Goal: Information Seeking & Learning: Learn about a topic

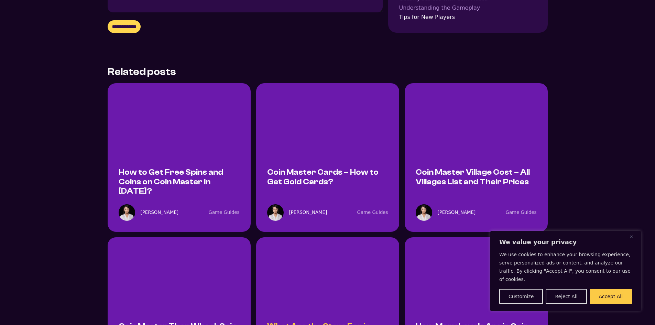
scroll to position [1135, 0]
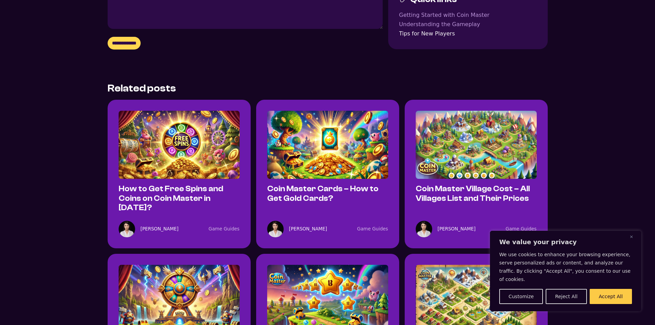
click at [327, 111] on img at bounding box center [327, 145] width 121 height 68
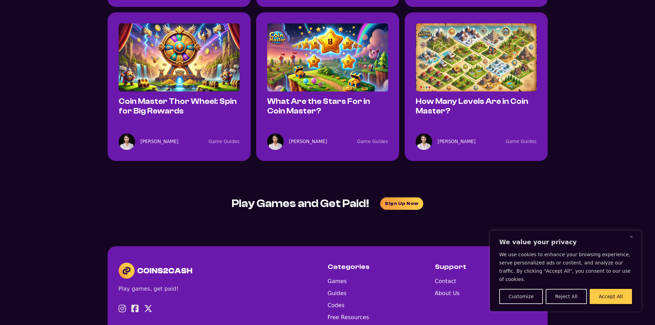
scroll to position [1378, 0]
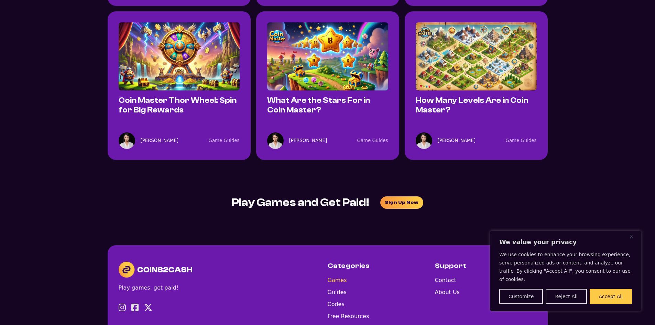
click at [333, 276] on link "Games" at bounding box center [349, 280] width 42 height 9
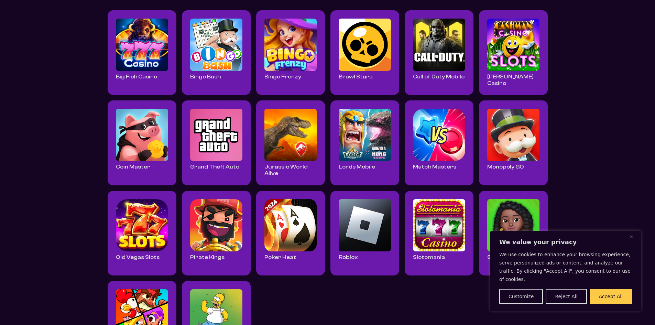
scroll to position [172, 0]
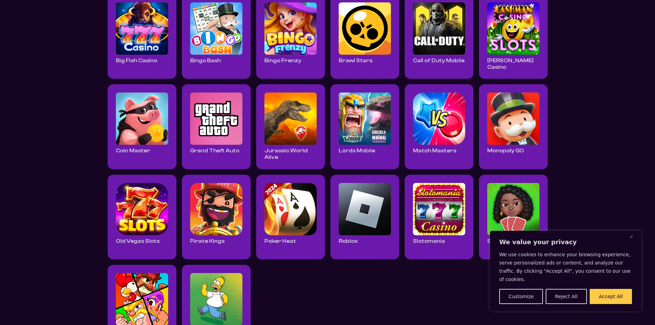
click at [126, 123] on img at bounding box center [142, 119] width 52 height 52
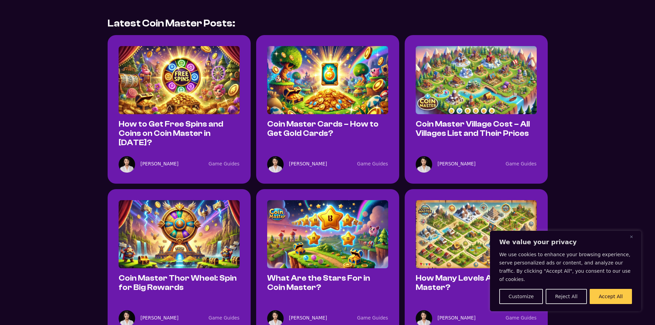
scroll to position [198, 0]
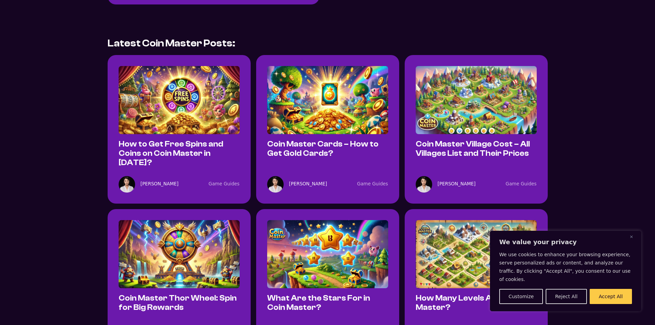
click at [185, 105] on img at bounding box center [179, 100] width 121 height 68
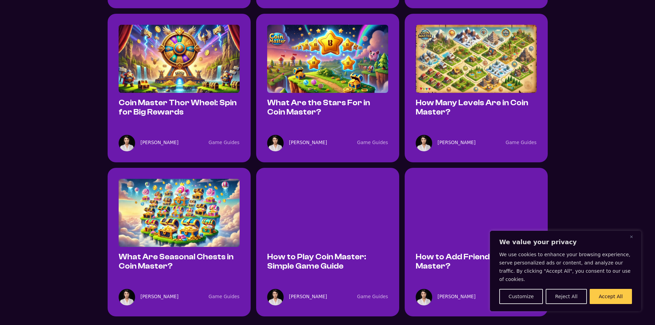
scroll to position [404, 0]
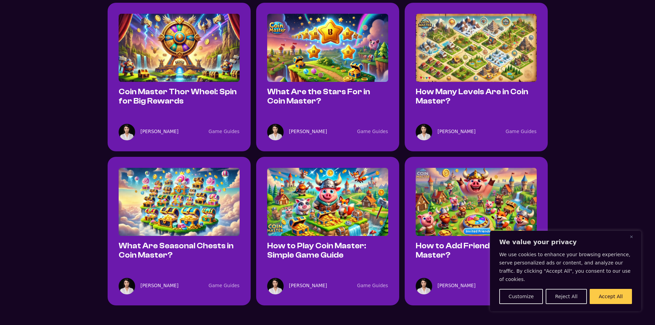
click at [188, 186] on img at bounding box center [179, 202] width 121 height 68
